Goal: Task Accomplishment & Management: Use online tool/utility

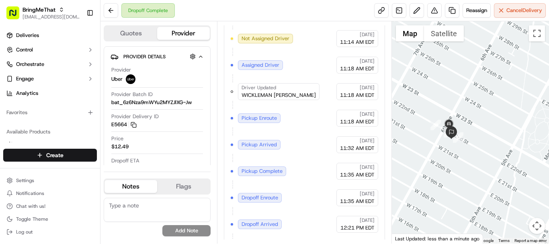
scroll to position [232, 0]
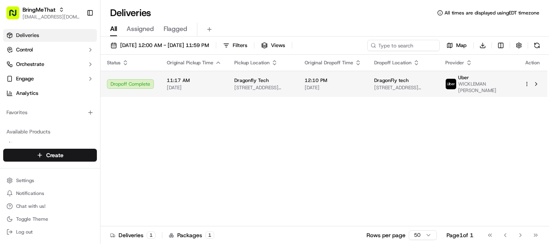
click at [432, 84] on div "DragonFly tech 56 W 22nd St floor 9, New York, NY 10010, USA" at bounding box center [403, 84] width 58 height 14
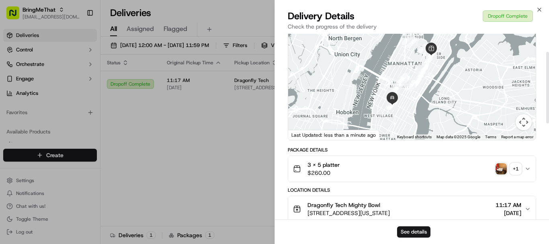
scroll to position [47, 0]
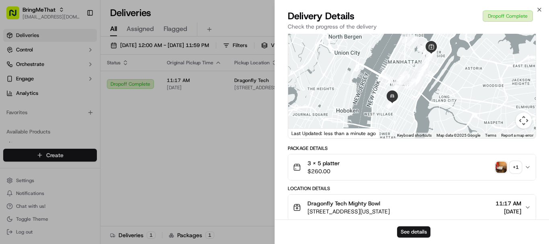
click at [529, 171] on button "3 x 5 platter $260.00 + 1" at bounding box center [411, 167] width 247 height 26
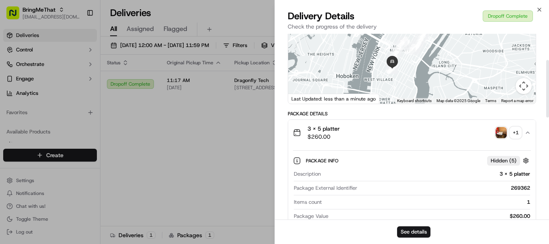
scroll to position [84, 0]
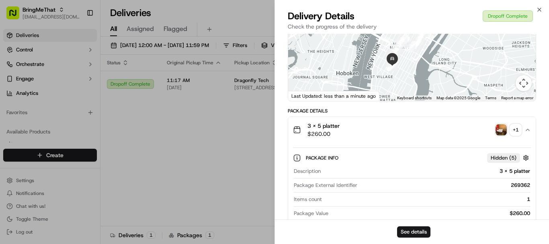
click at [515, 130] on div "+ 1" at bounding box center [515, 129] width 11 height 11
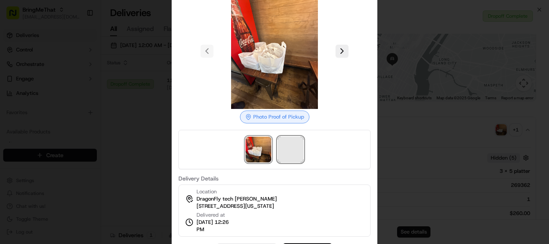
click at [293, 159] on span at bounding box center [291, 150] width 26 height 26
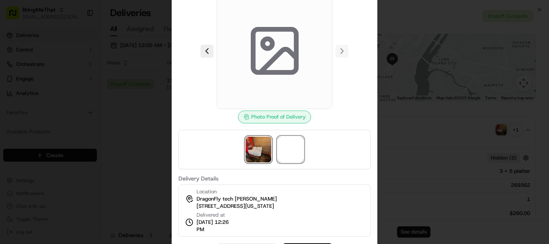
click at [260, 153] on img at bounding box center [258, 150] width 26 height 26
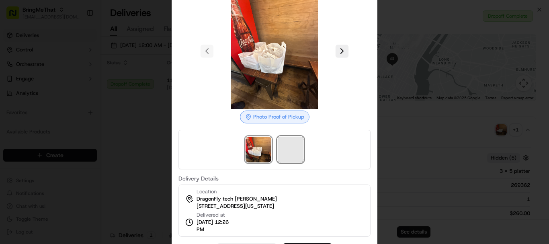
click at [287, 150] on span at bounding box center [291, 150] width 26 height 26
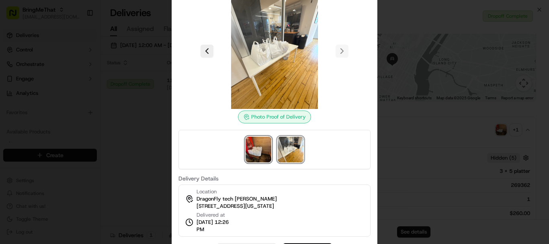
click at [254, 155] on img at bounding box center [258, 150] width 26 height 26
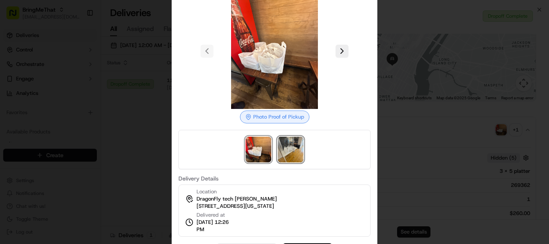
click at [279, 151] on img at bounding box center [291, 150] width 26 height 26
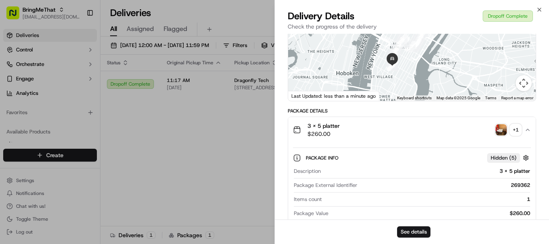
click at [514, 128] on div "+ 1" at bounding box center [515, 129] width 11 height 11
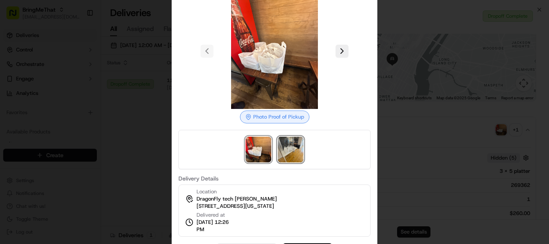
click at [291, 156] on img at bounding box center [291, 150] width 26 height 26
